Goal: Check status: Check status

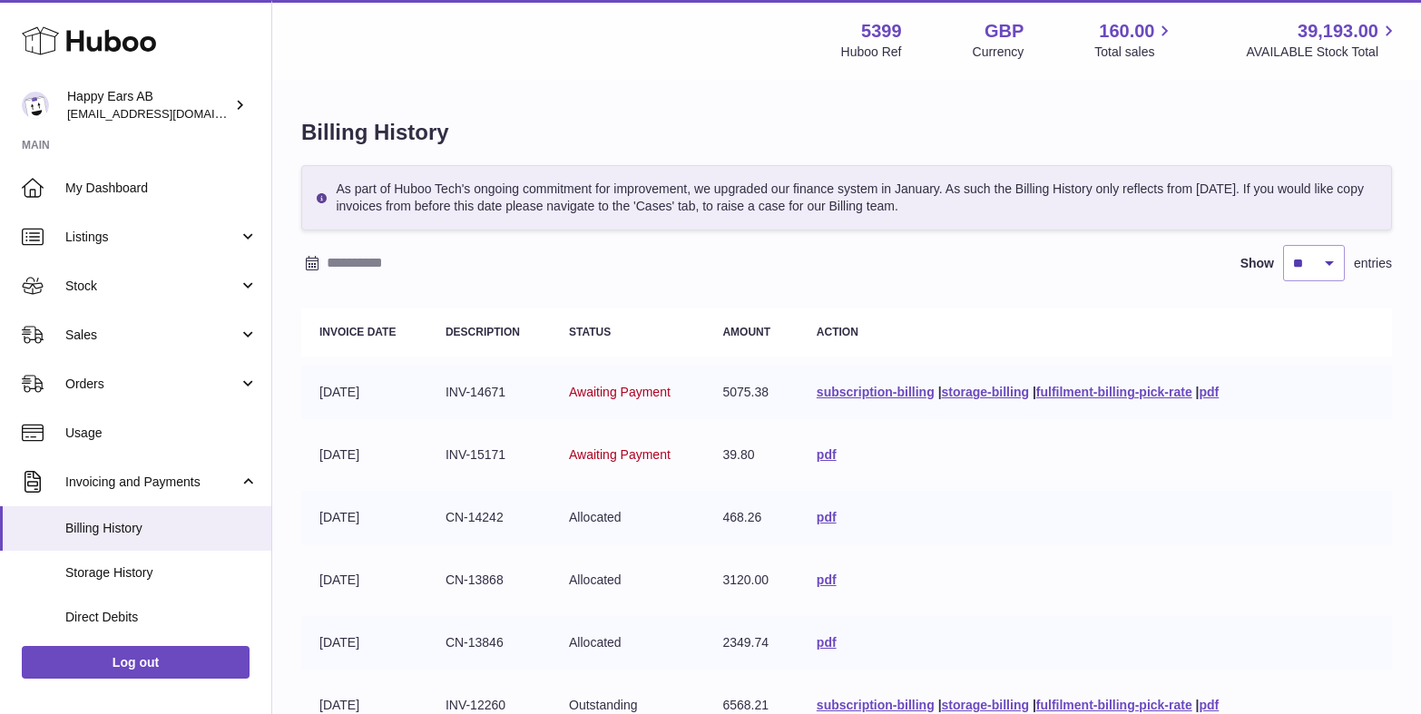
click at [887, 93] on div "Menu Huboo 5399 Huboo Ref GBP Currency 160.00 Total sales 39,193.00 AVAILABLE S…" at bounding box center [846, 536] width 1149 height 1073
click at [622, 340] on th "Status" at bounding box center [627, 332] width 153 height 48
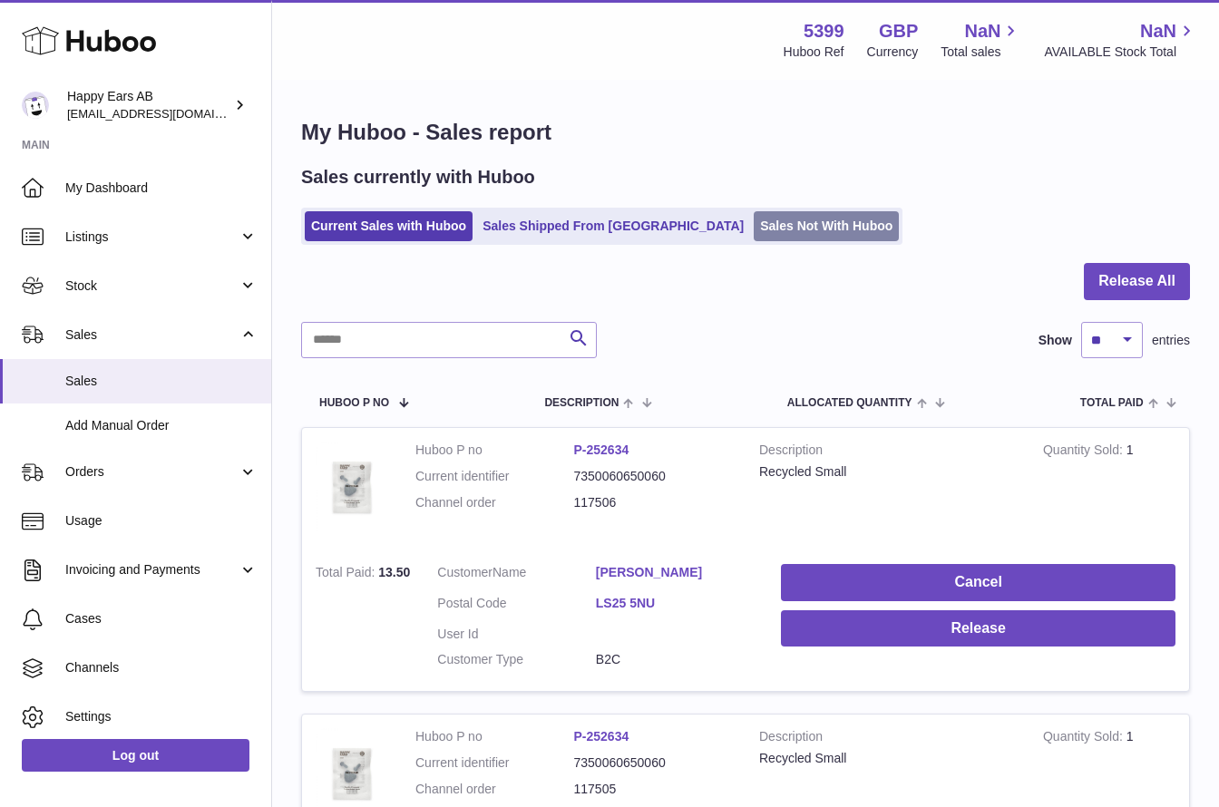
click at [754, 228] on link "Sales Not With Huboo" at bounding box center [826, 226] width 145 height 30
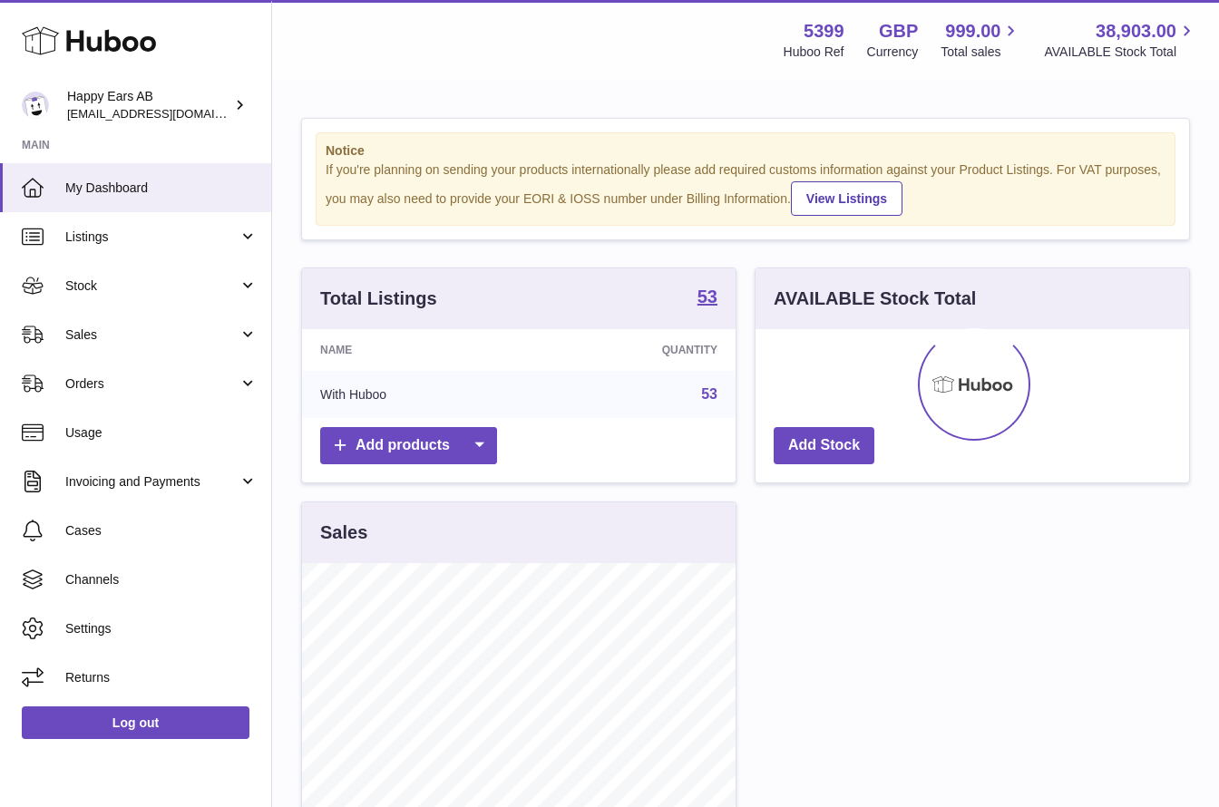
scroll to position [283, 434]
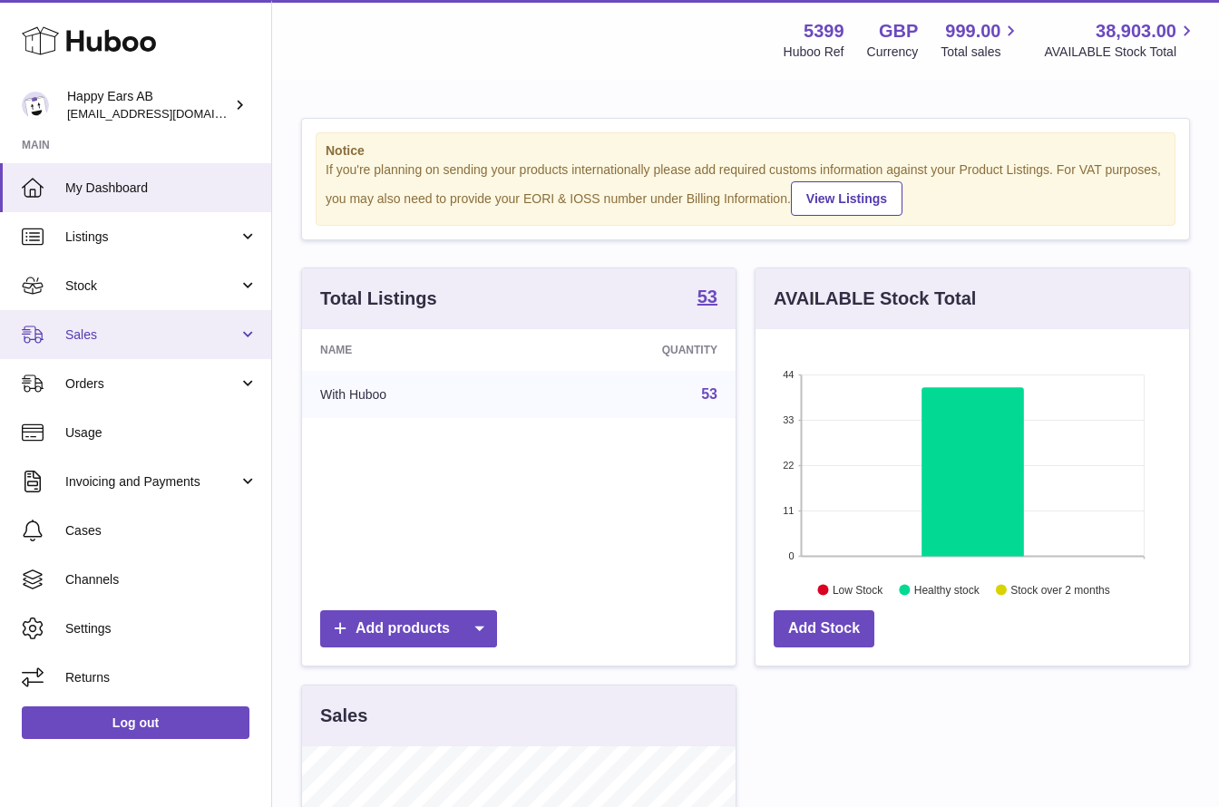
click at [96, 330] on span "Sales" at bounding box center [151, 335] width 173 height 17
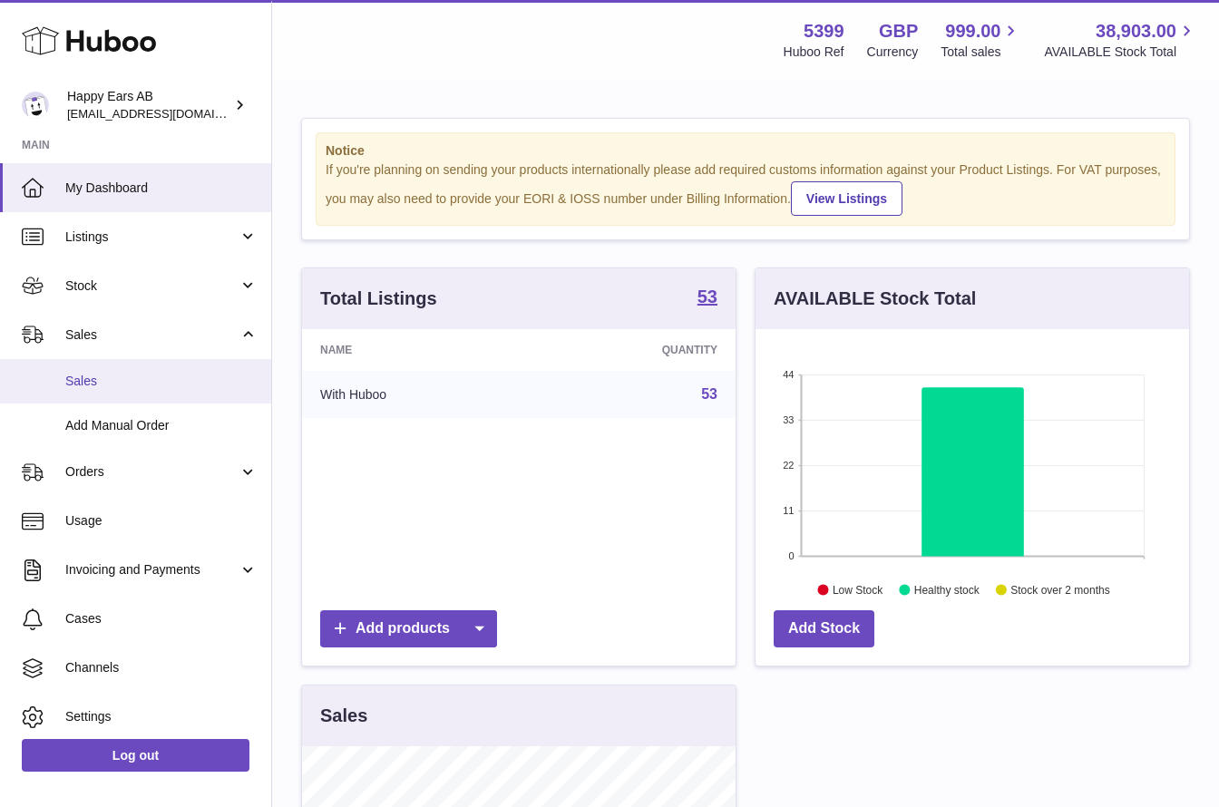
click at [121, 384] on span "Sales" at bounding box center [161, 381] width 192 height 17
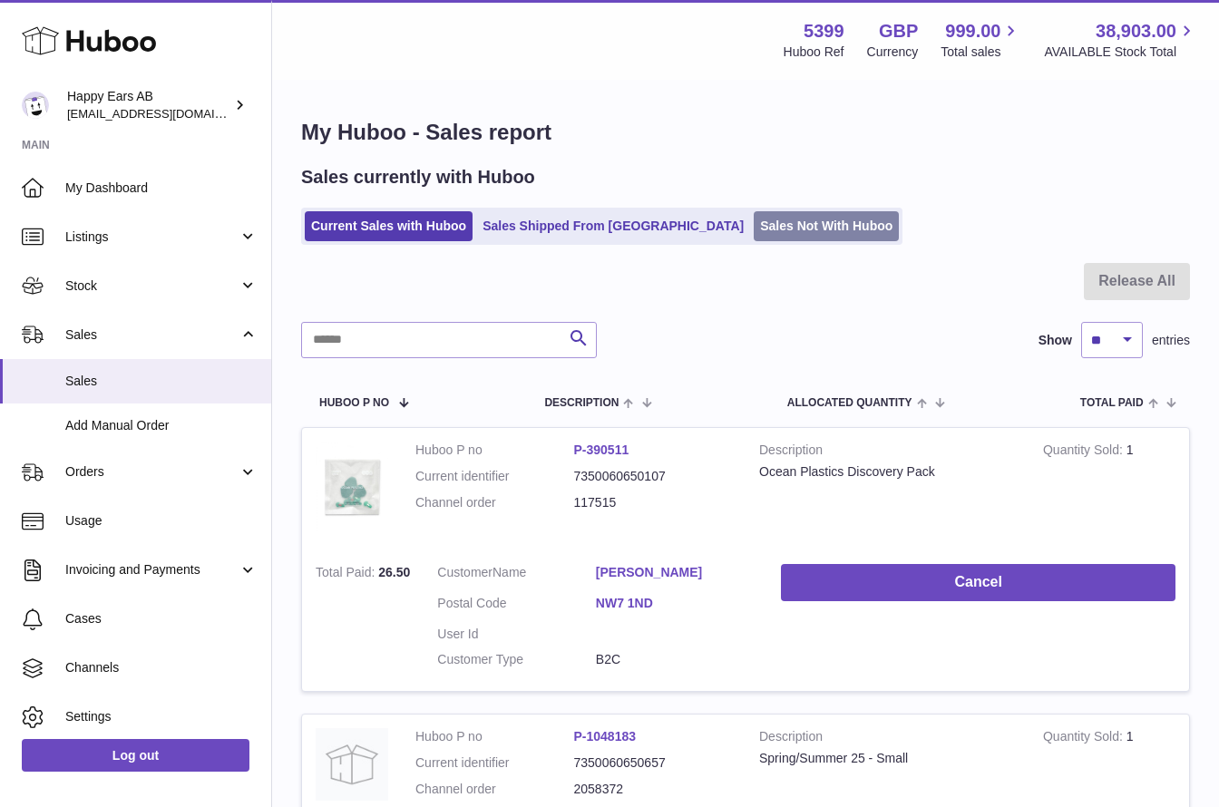
click at [754, 225] on link "Sales Not With Huboo" at bounding box center [826, 226] width 145 height 30
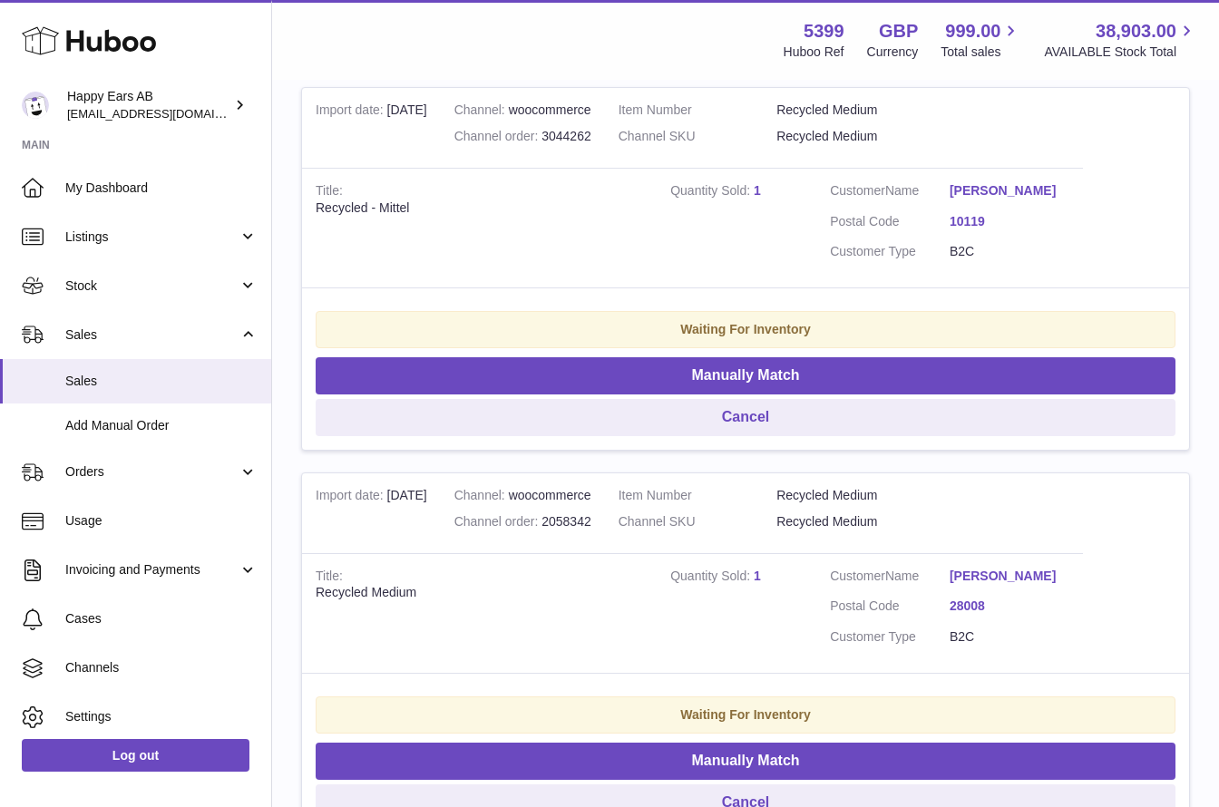
scroll to position [386, 0]
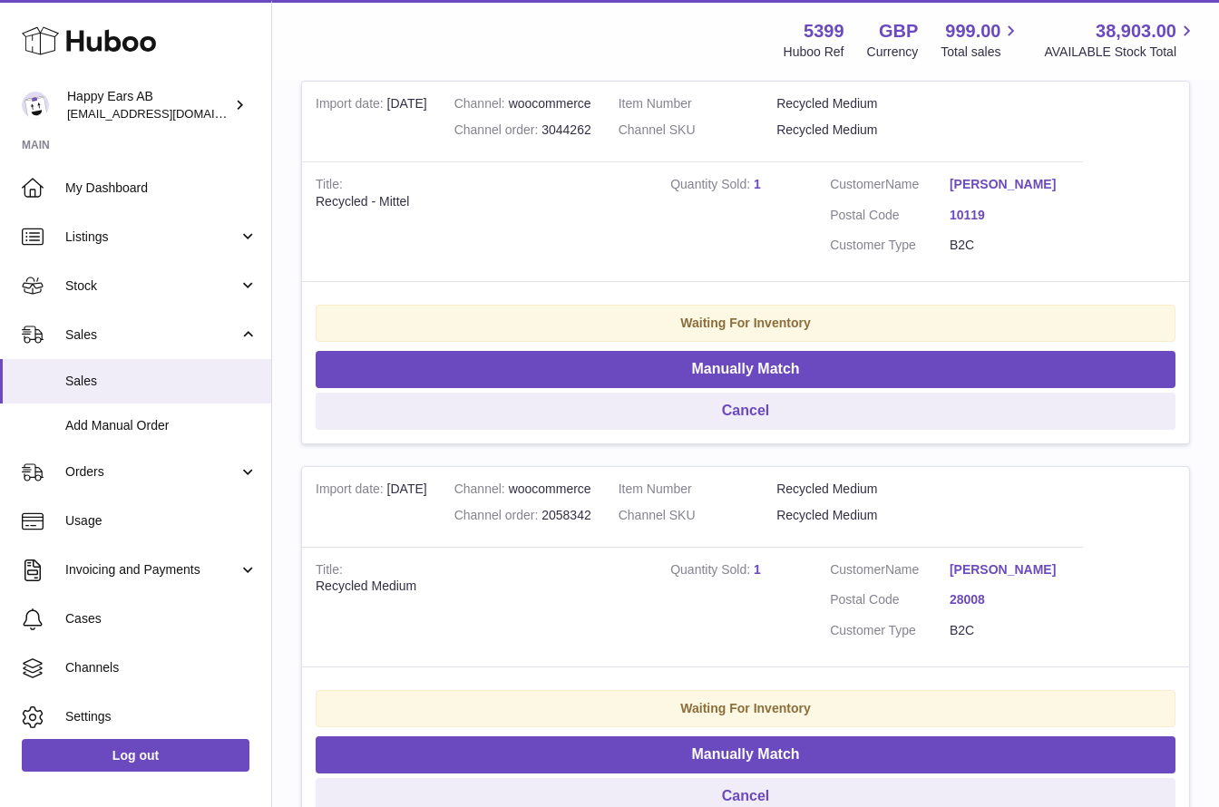
click at [1010, 572] on link "Maria Trapero" at bounding box center [1010, 570] width 120 height 17
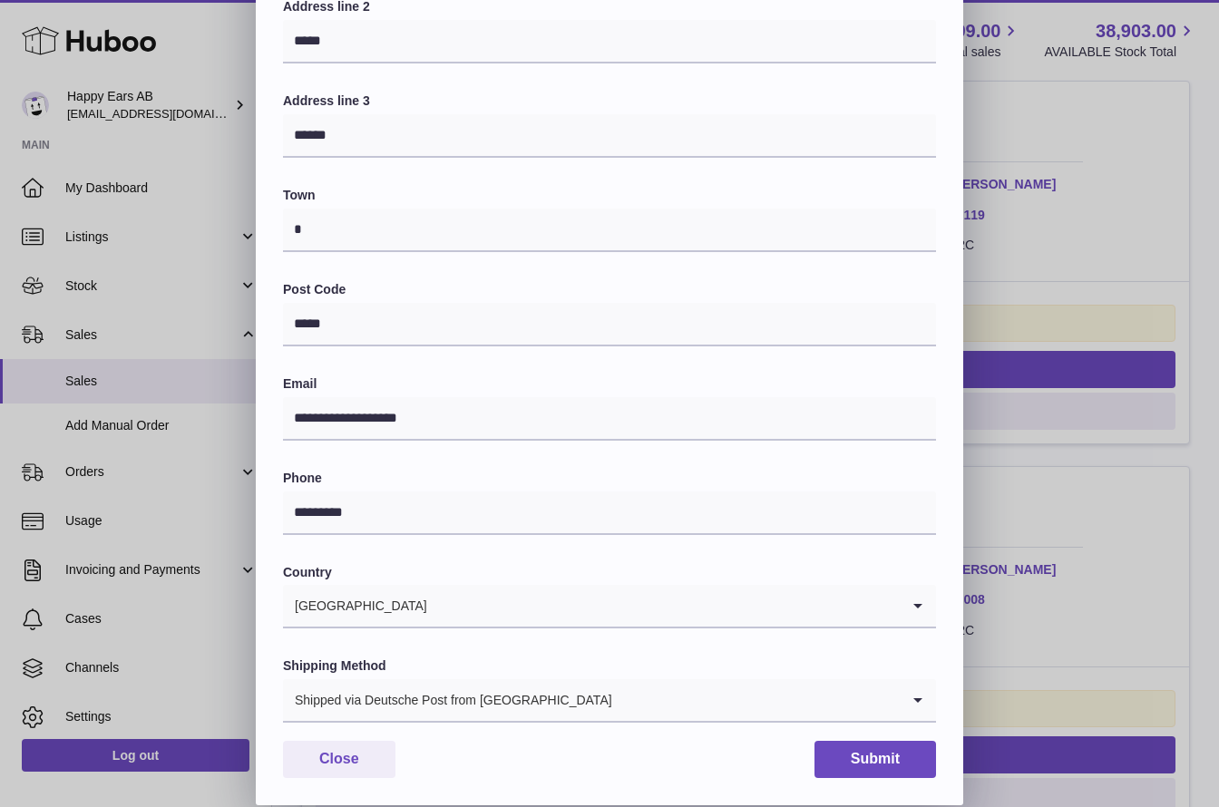
scroll to position [0, 0]
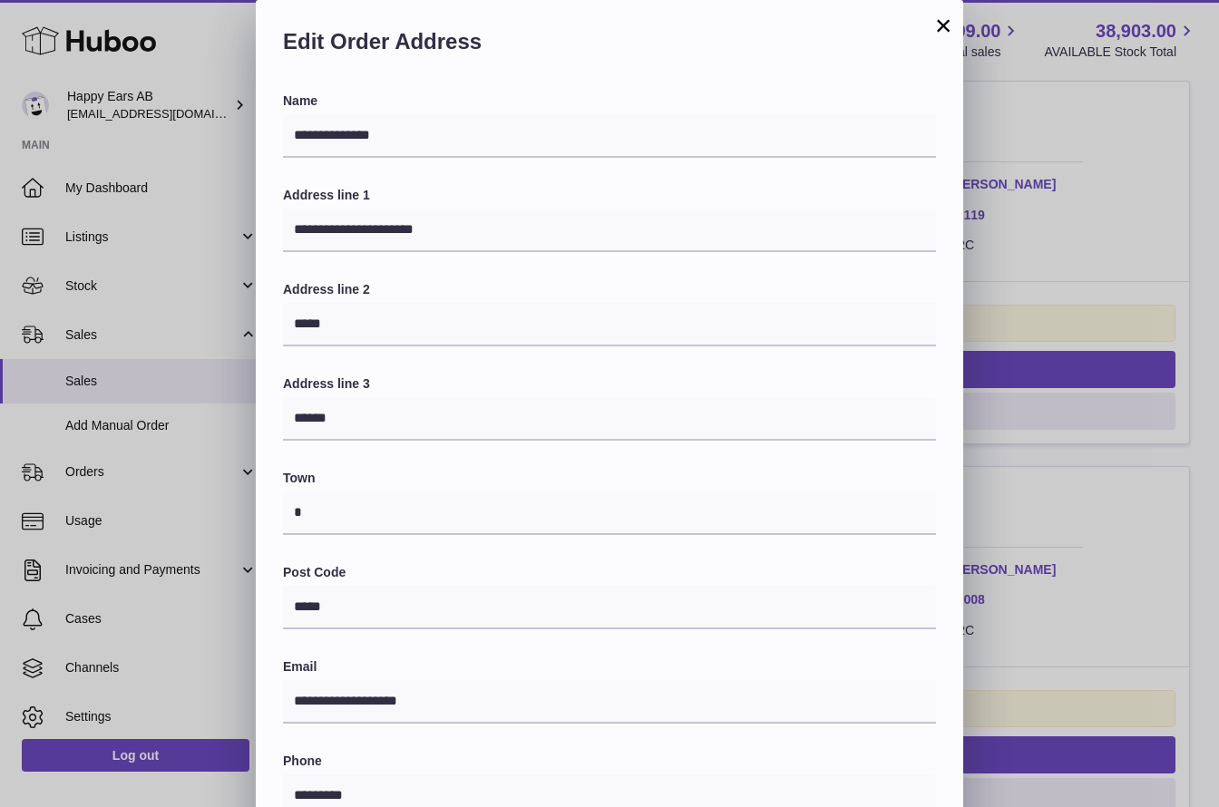
click at [942, 27] on button "×" at bounding box center [944, 26] width 22 height 22
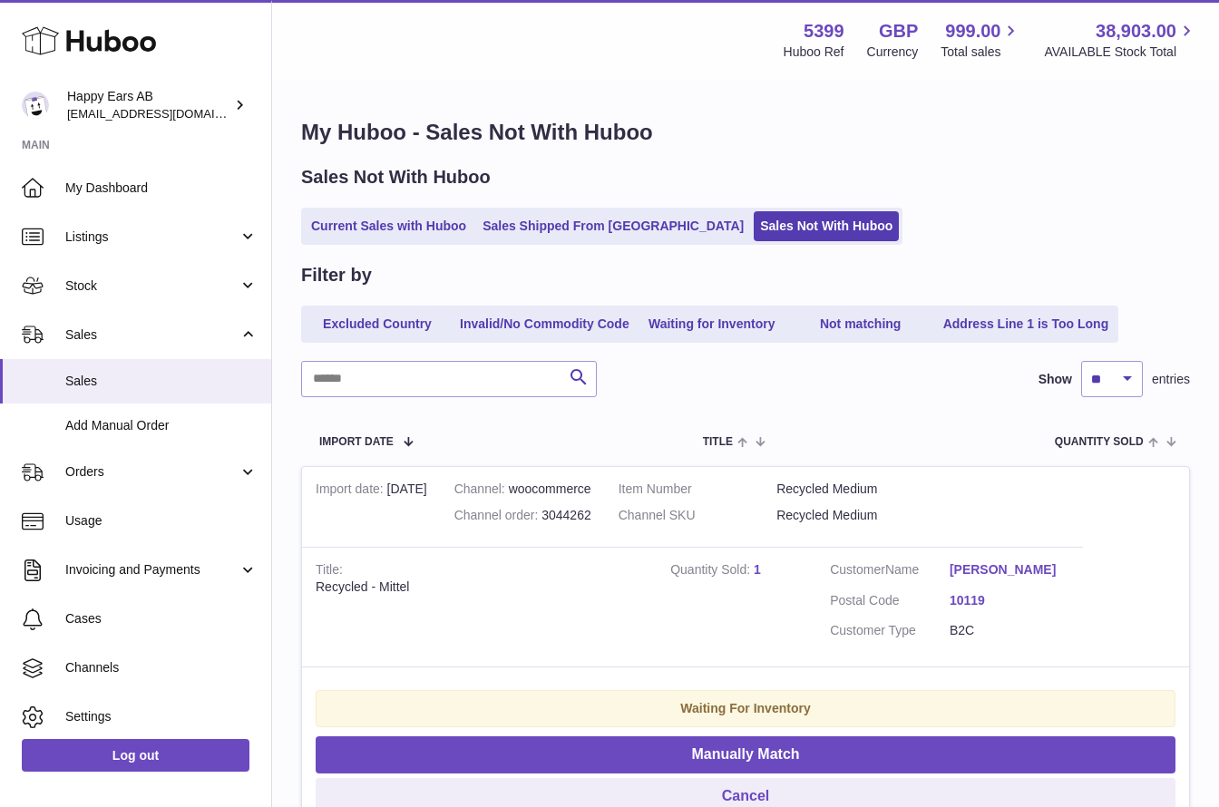
click at [980, 565] on link "Anne Barkin" at bounding box center [1010, 570] width 120 height 17
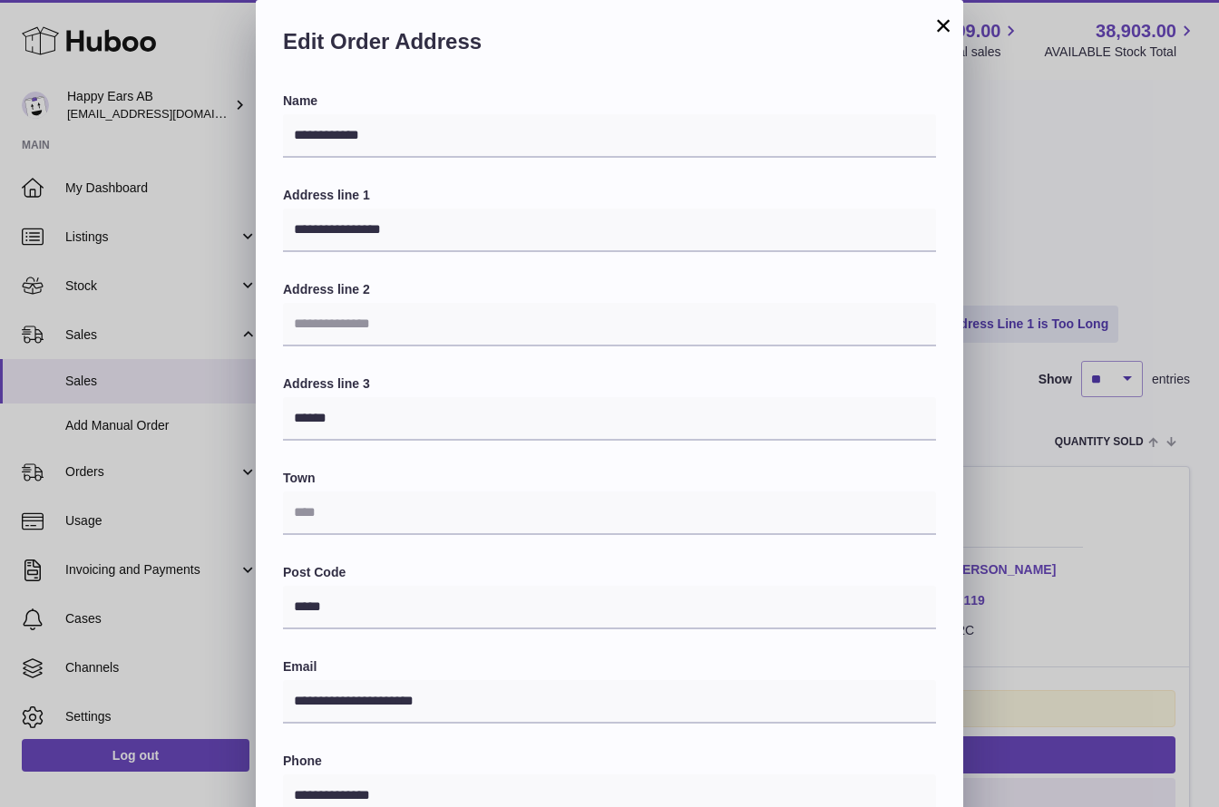
click at [940, 24] on button "×" at bounding box center [944, 26] width 22 height 22
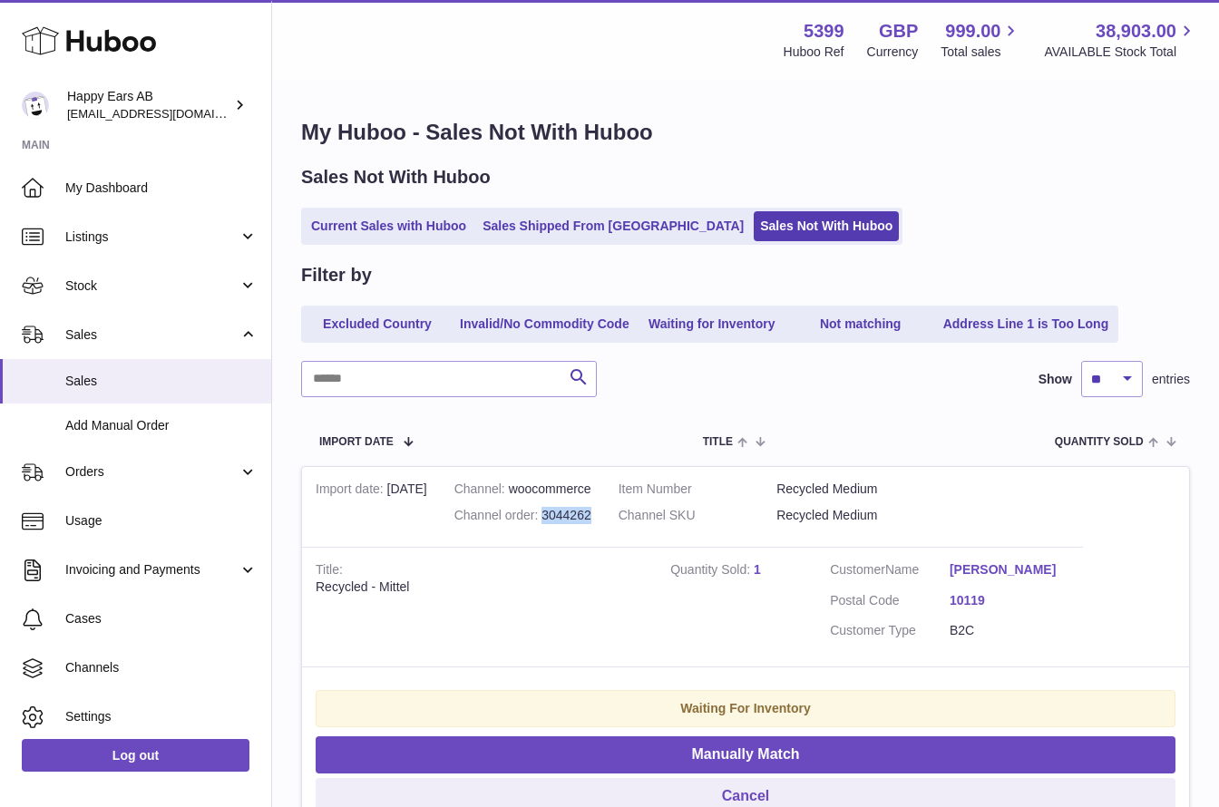
drag, startPoint x: 600, startPoint y: 513, endPoint x: 544, endPoint y: 513, distance: 55.3
click at [544, 513] on td "Channel woocommerce Channel order 3044262" at bounding box center [523, 507] width 164 height 80
copy div "3044262"
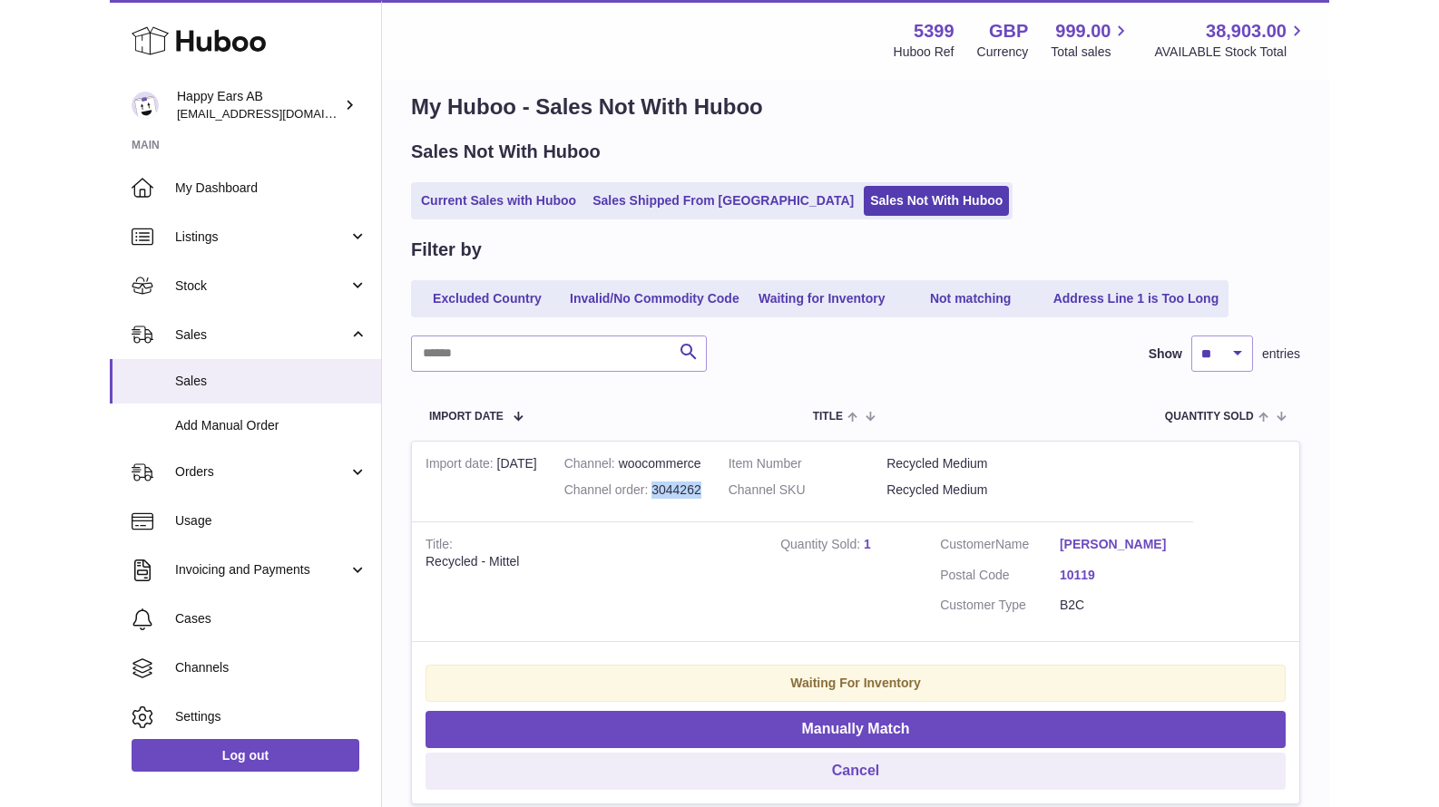
scroll to position [26, 0]
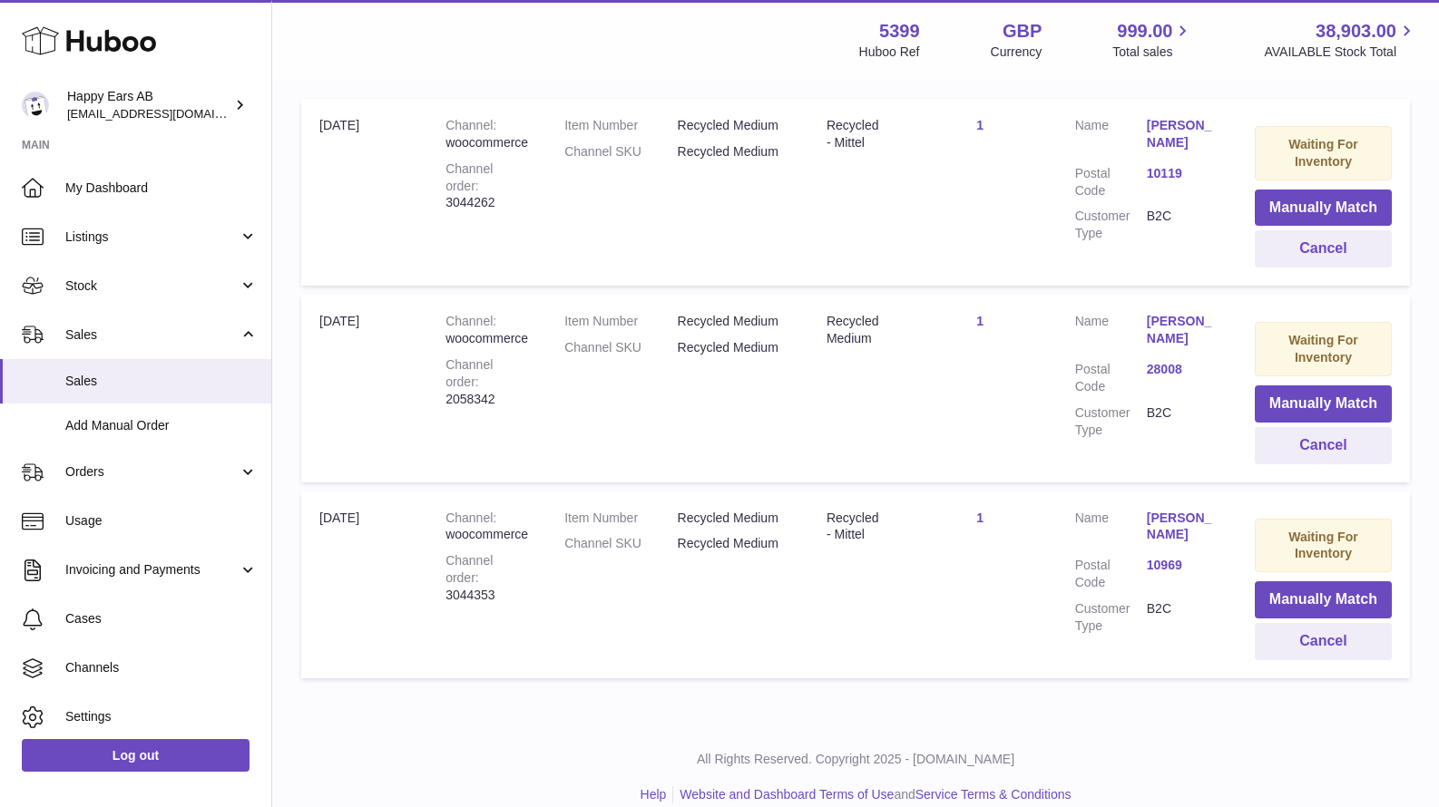
scroll to position [385, 0]
click at [1337, 250] on button "Cancel" at bounding box center [1323, 249] width 137 height 37
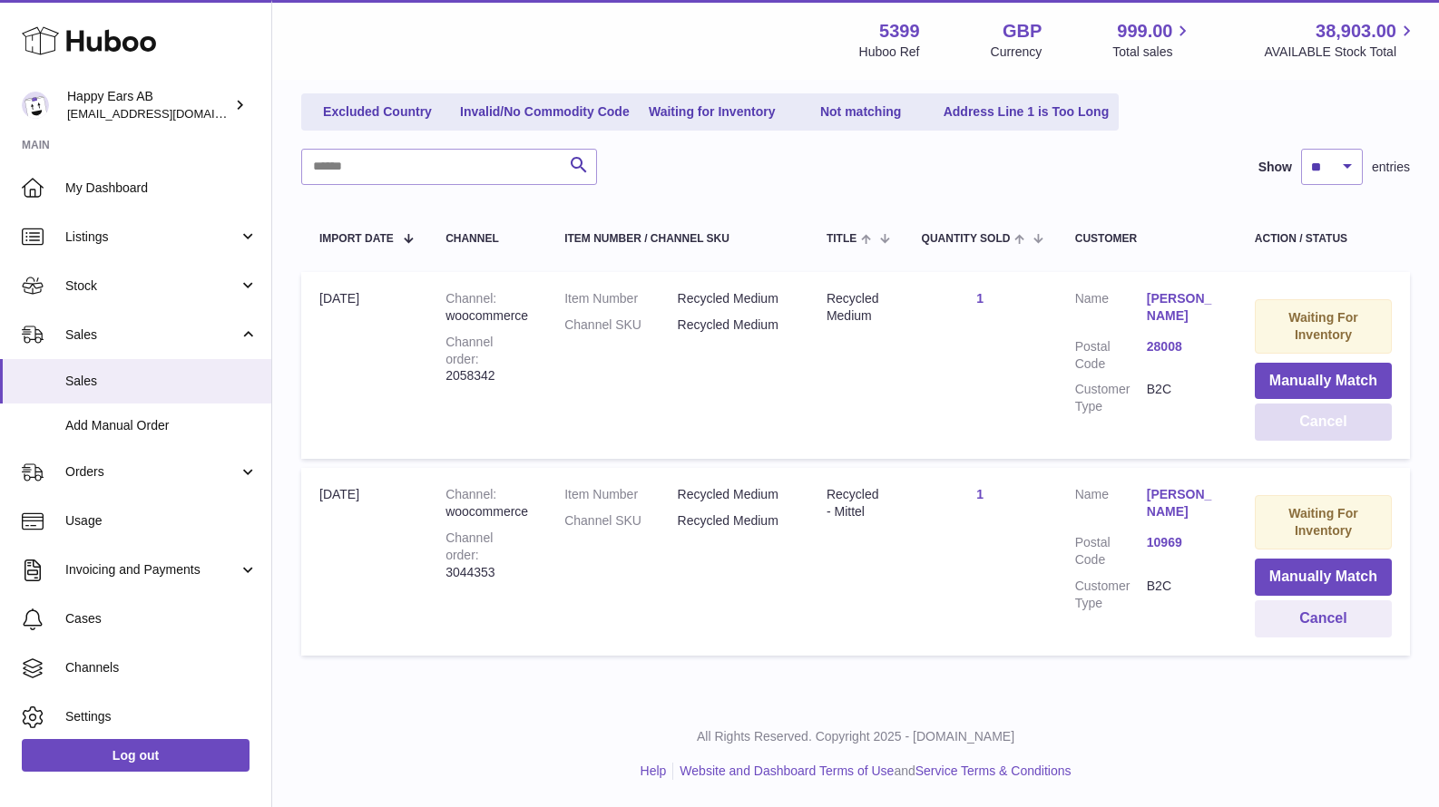
scroll to position [212, 0]
click at [1184, 407] on dd "B2C" at bounding box center [1183, 398] width 72 height 34
click at [1334, 422] on button "Cancel" at bounding box center [1323, 422] width 137 height 37
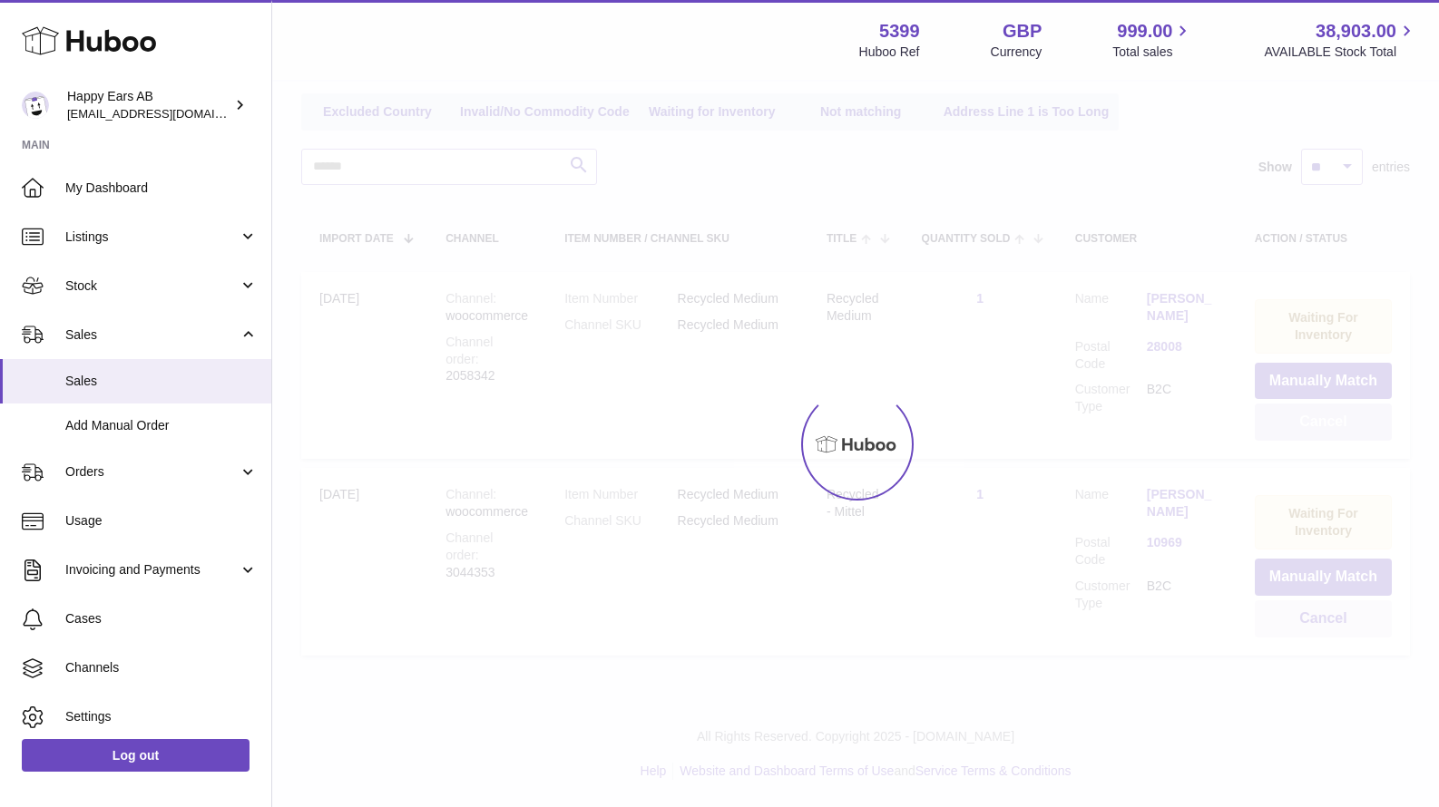
scroll to position [16, 0]
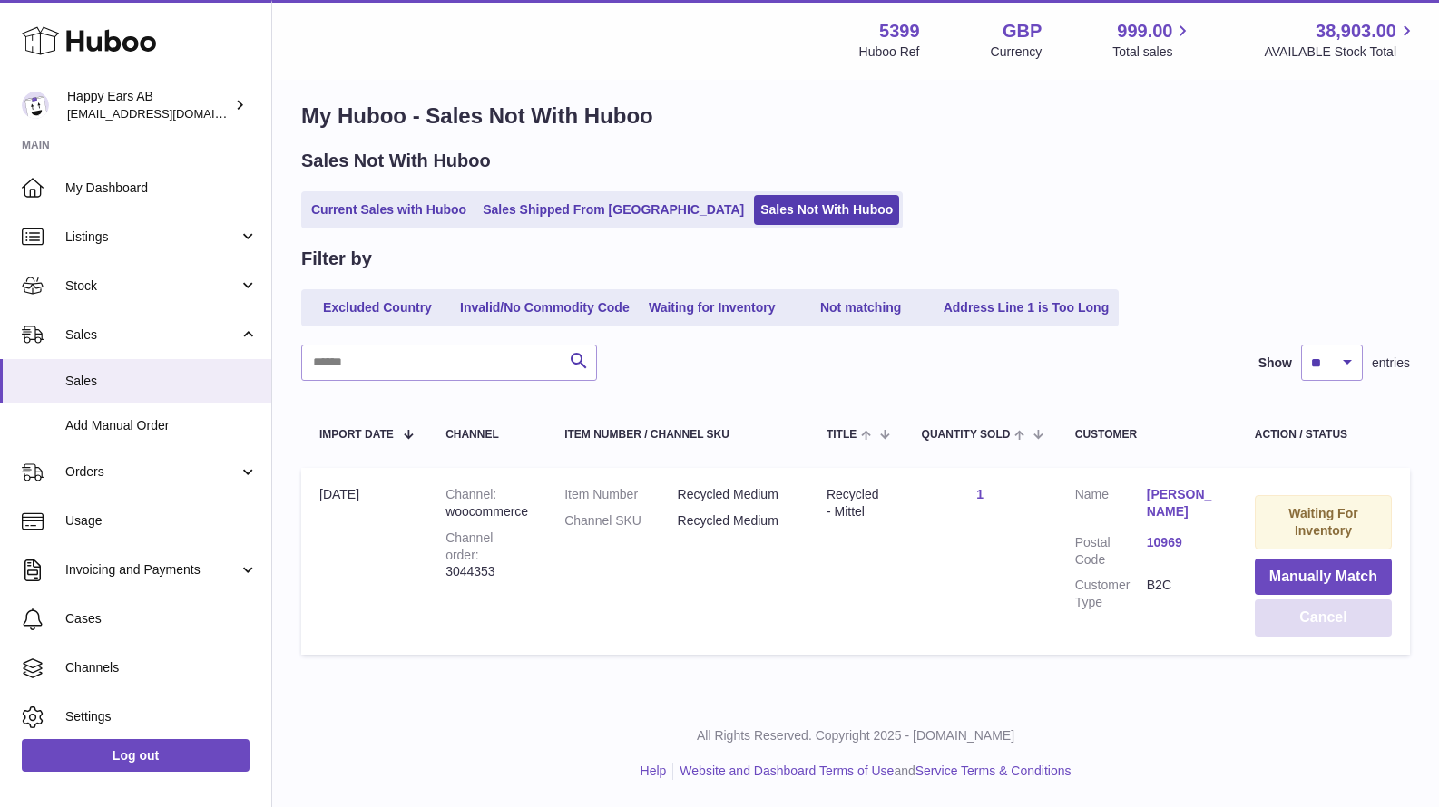
click at [1319, 616] on button "Cancel" at bounding box center [1323, 618] width 137 height 37
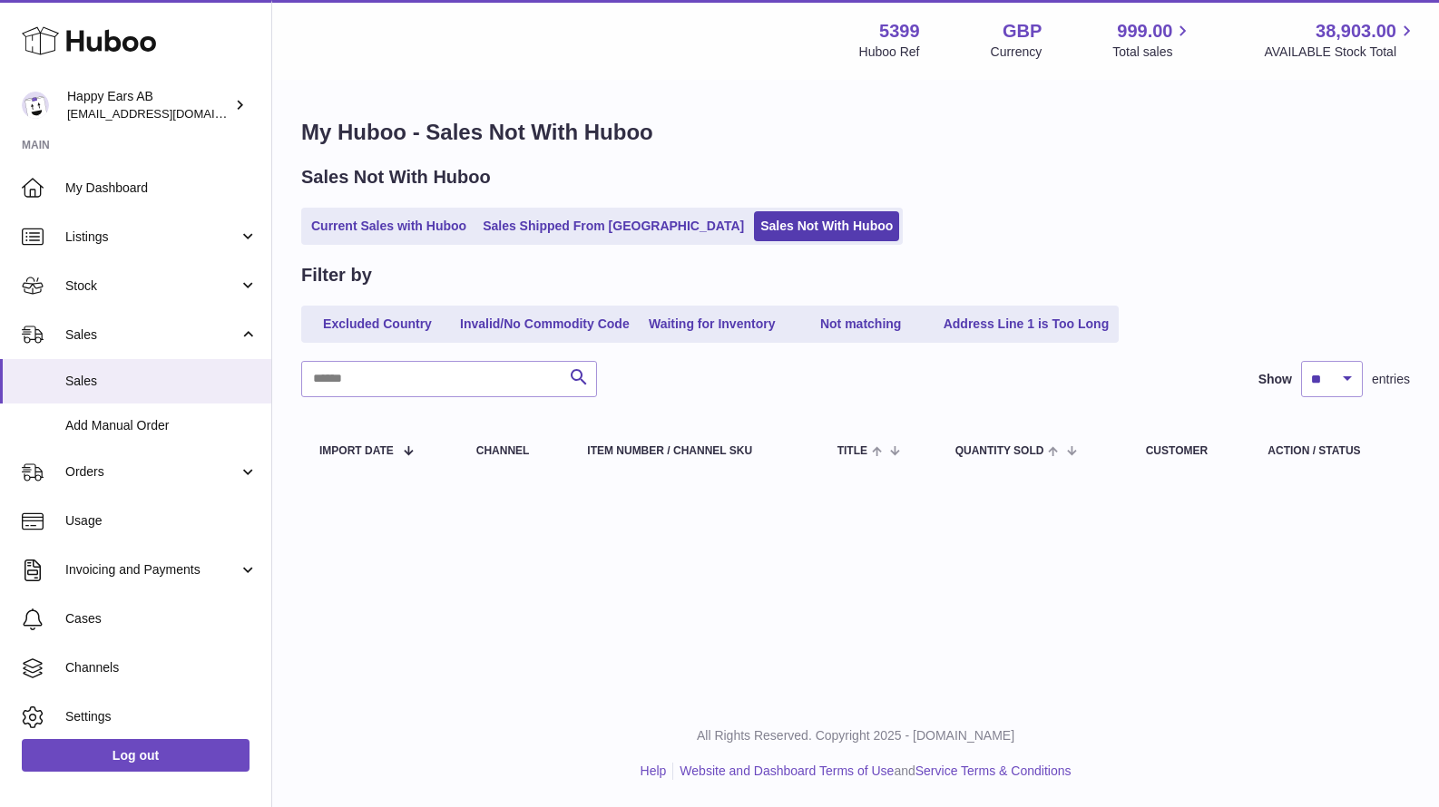
scroll to position [0, 0]
click at [523, 223] on link "Sales Shipped From [GEOGRAPHIC_DATA]" at bounding box center [613, 226] width 274 height 30
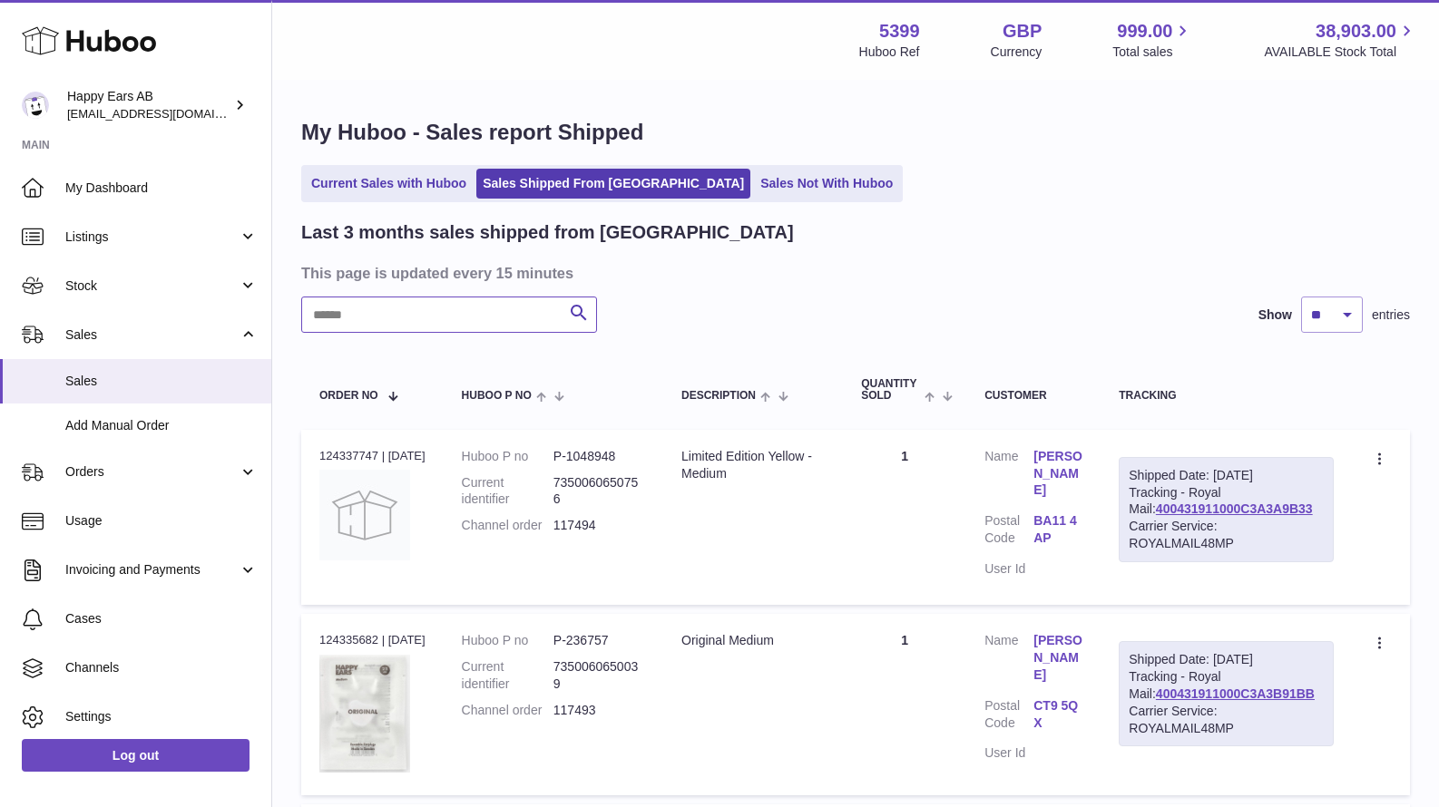
click at [446, 325] on input "text" at bounding box center [449, 315] width 296 height 36
type input "*****"
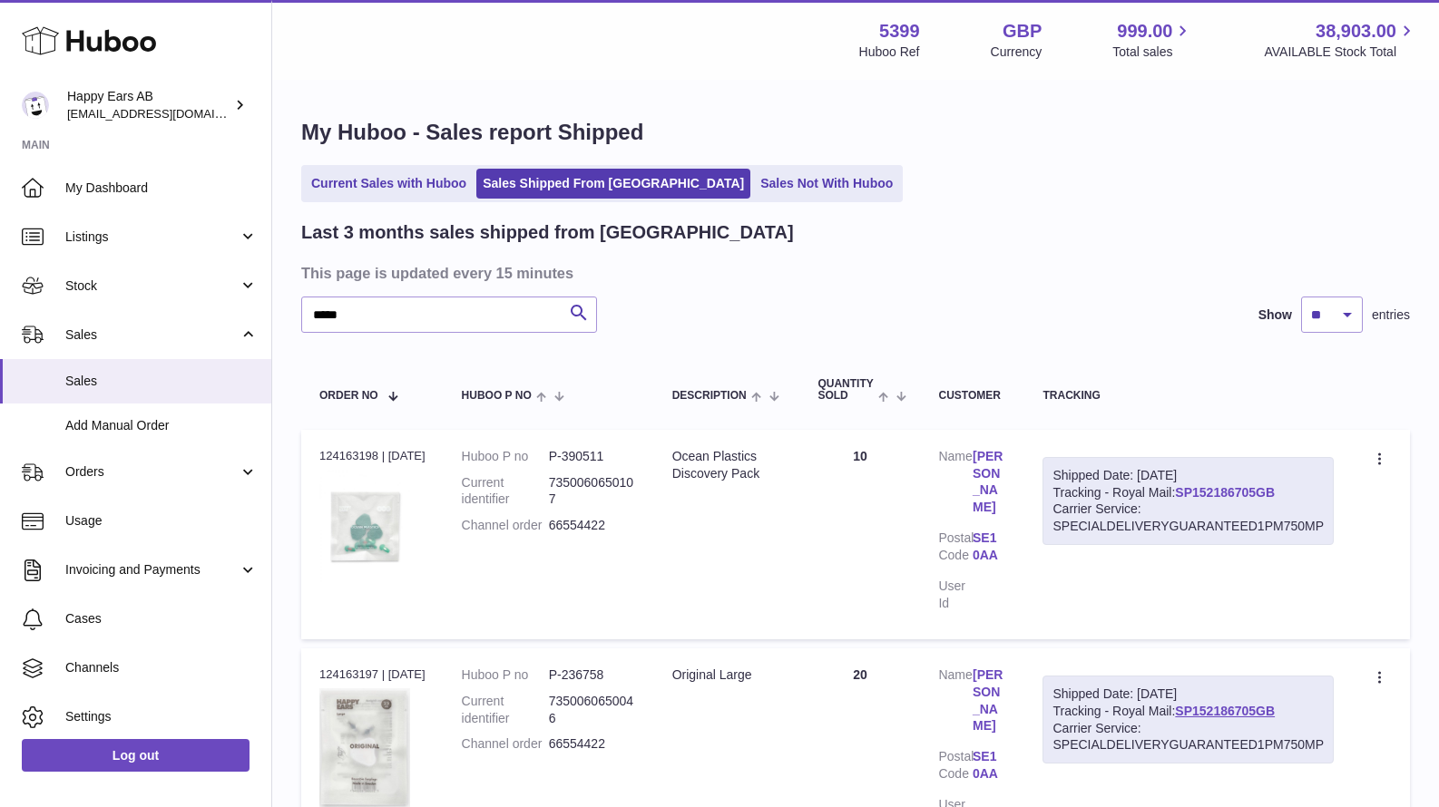
click at [1214, 494] on link "SP152186705GB" at bounding box center [1225, 492] width 100 height 15
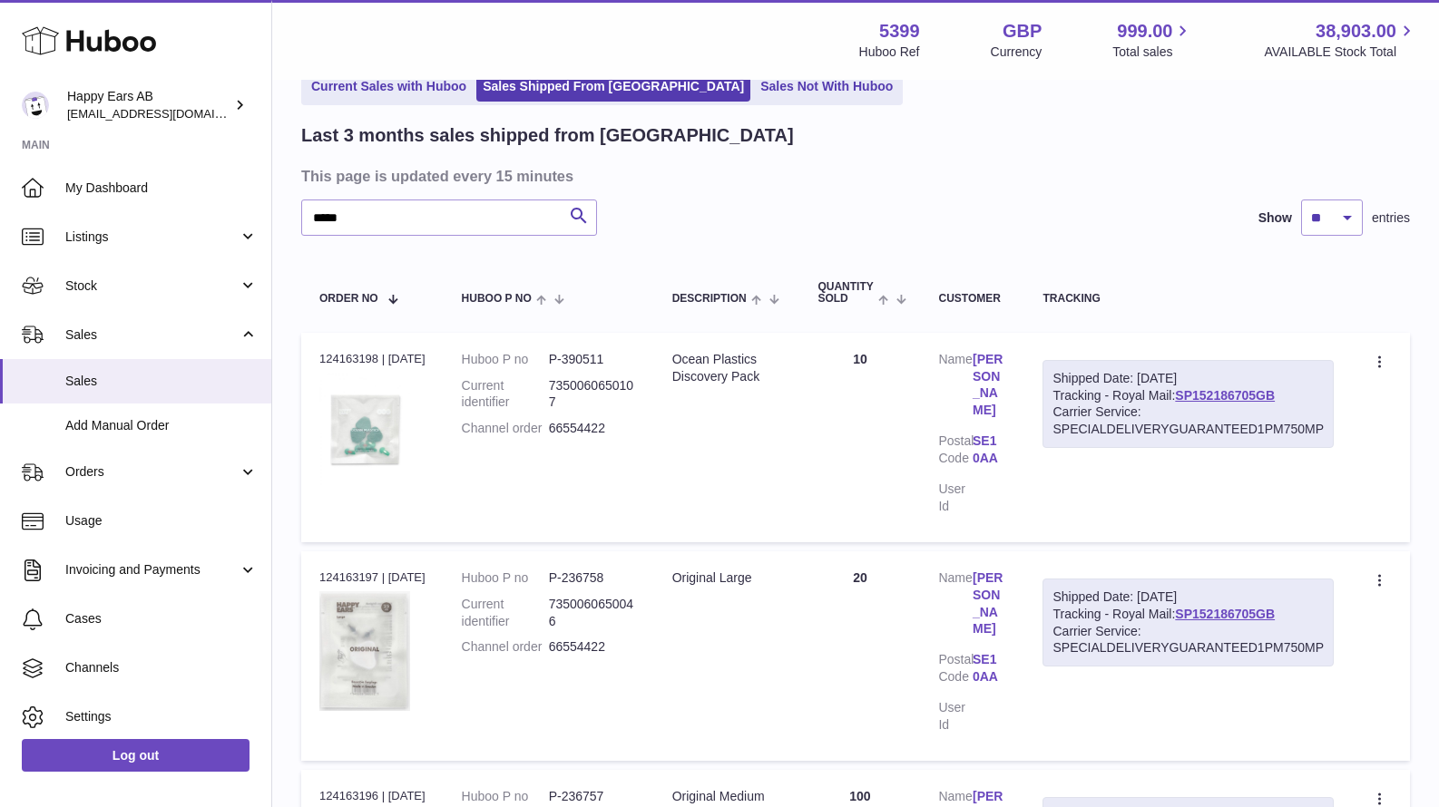
scroll to position [152, 0]
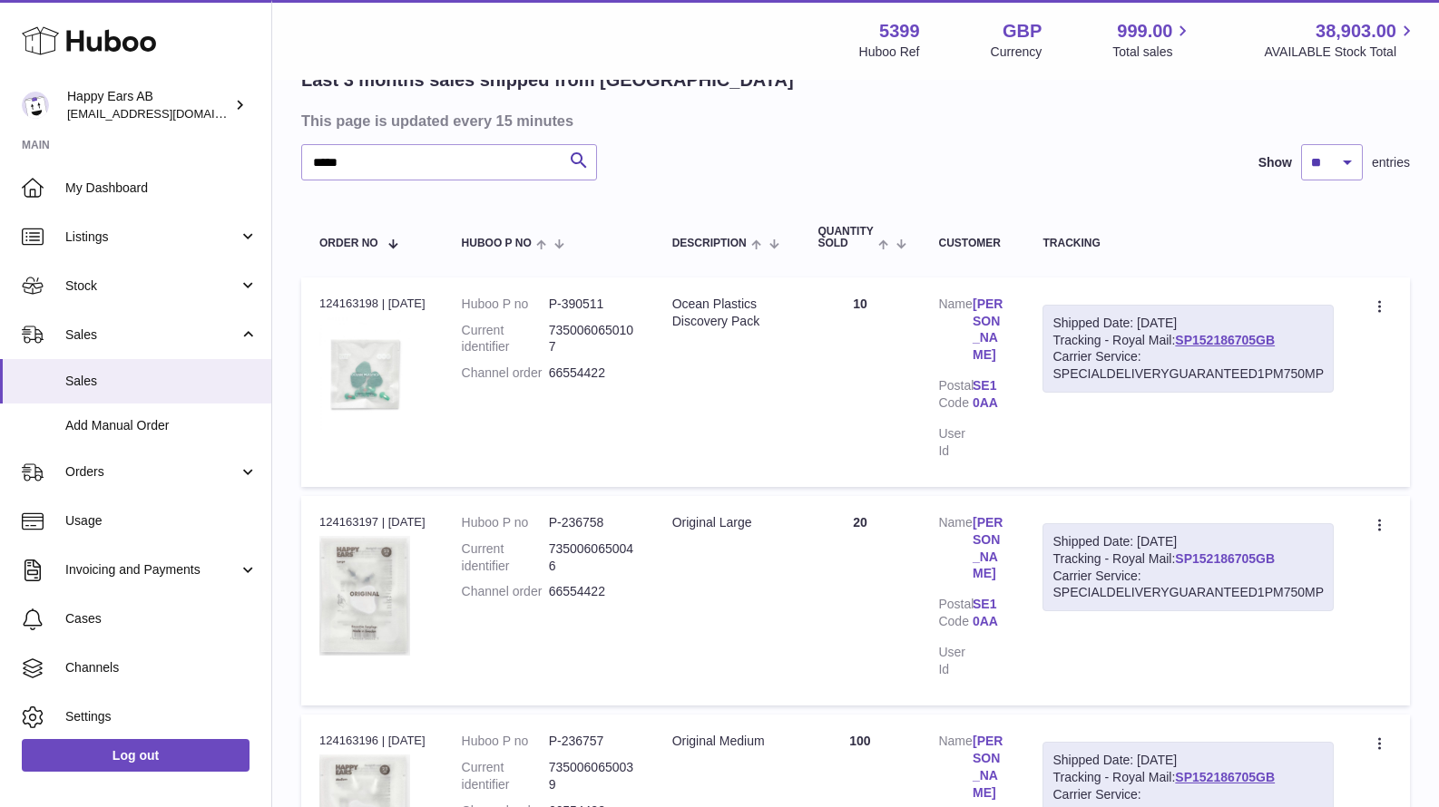
click at [1215, 555] on link "SP152186705GB" at bounding box center [1225, 559] width 100 height 15
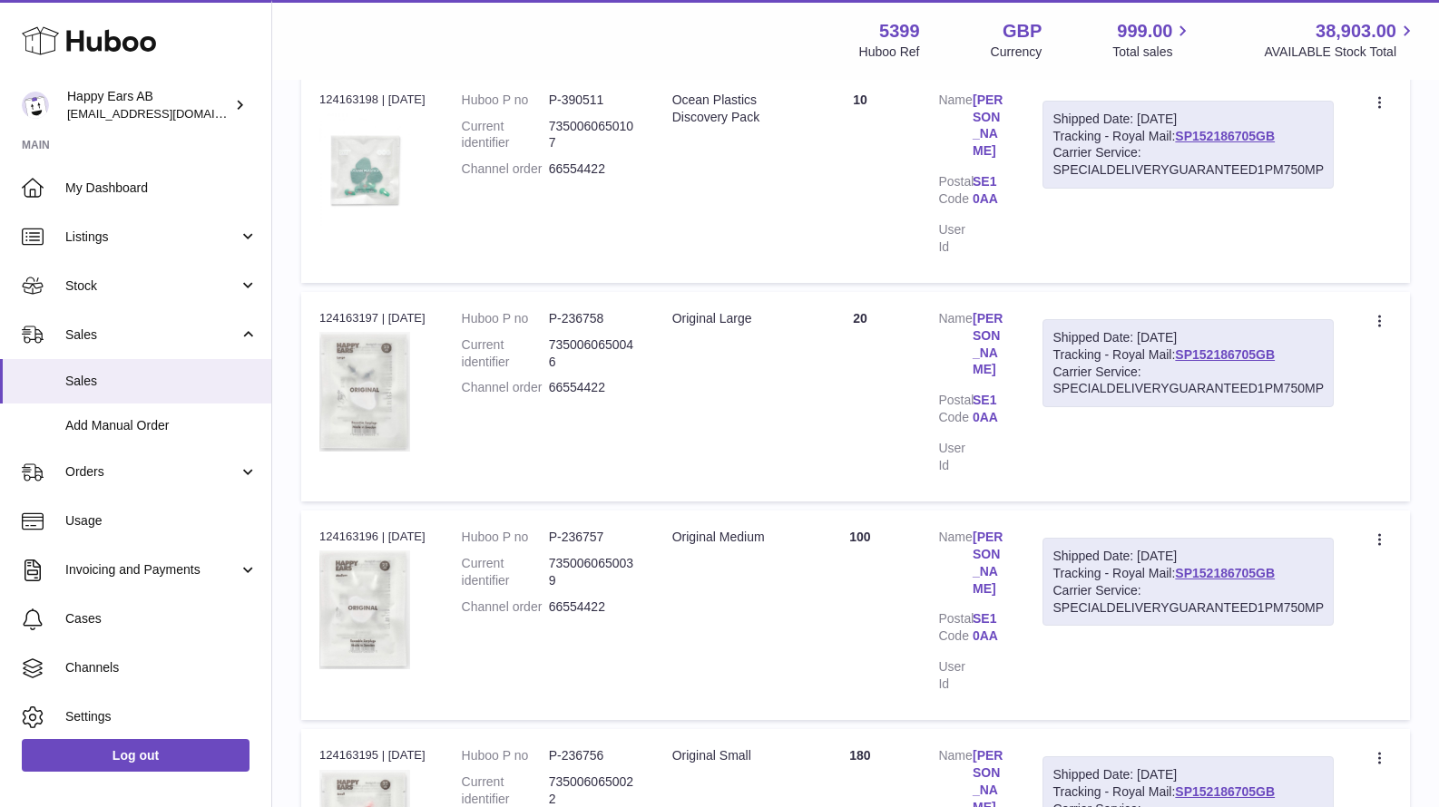
scroll to position [842, 0]
